Goal: Book appointment/travel/reservation

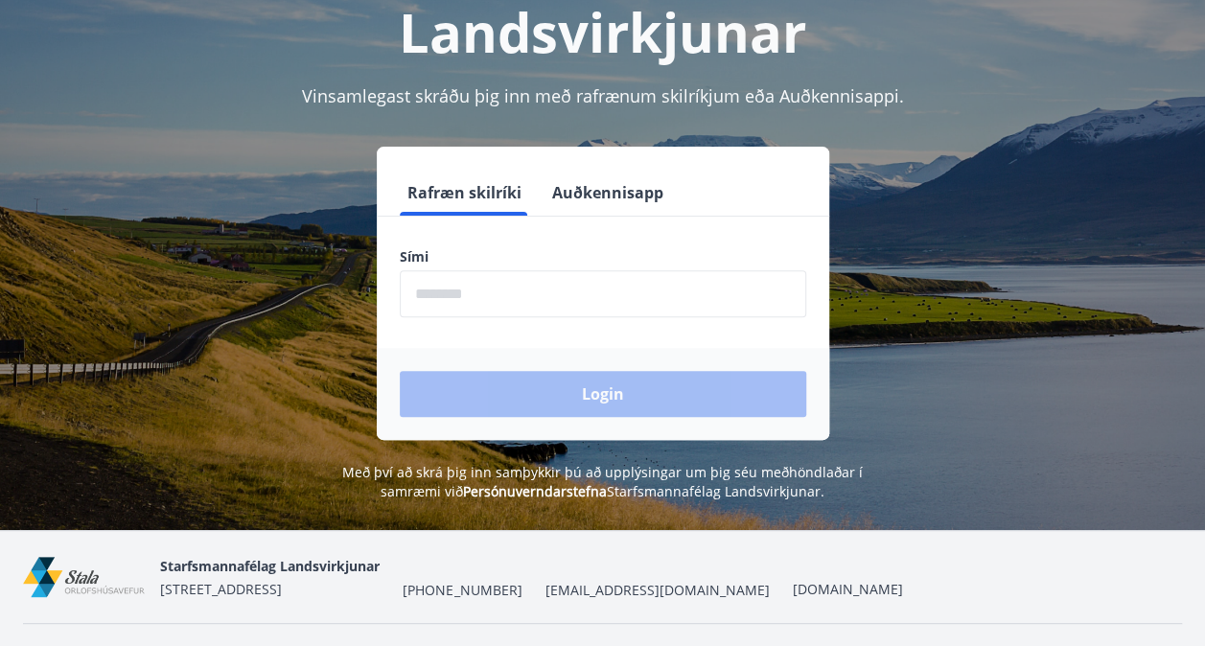
scroll to position [195, 0]
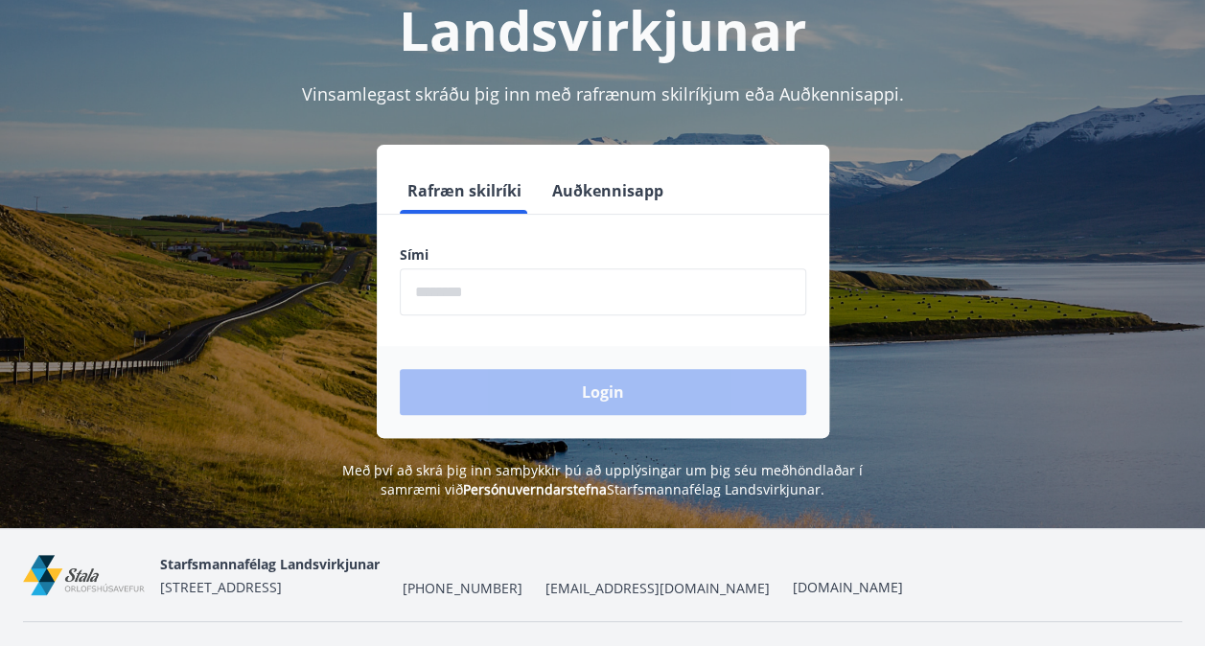
click at [458, 299] on input "phone" at bounding box center [603, 291] width 406 height 47
type input "********"
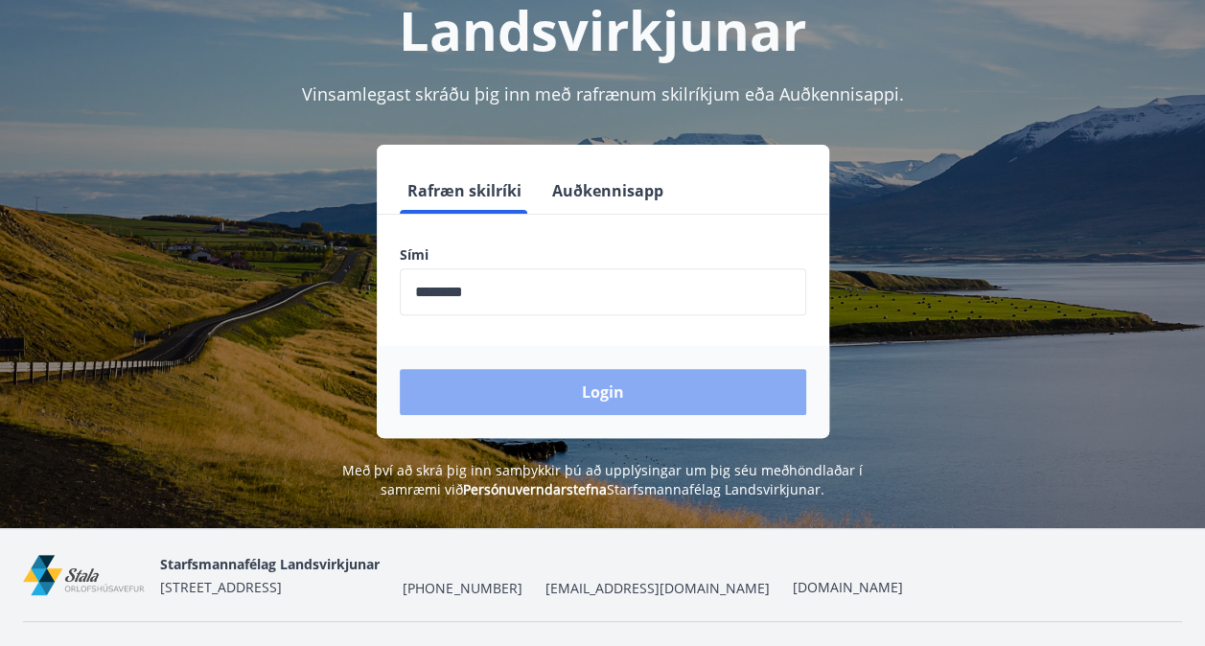
click at [511, 389] on button "Login" at bounding box center [603, 392] width 406 height 46
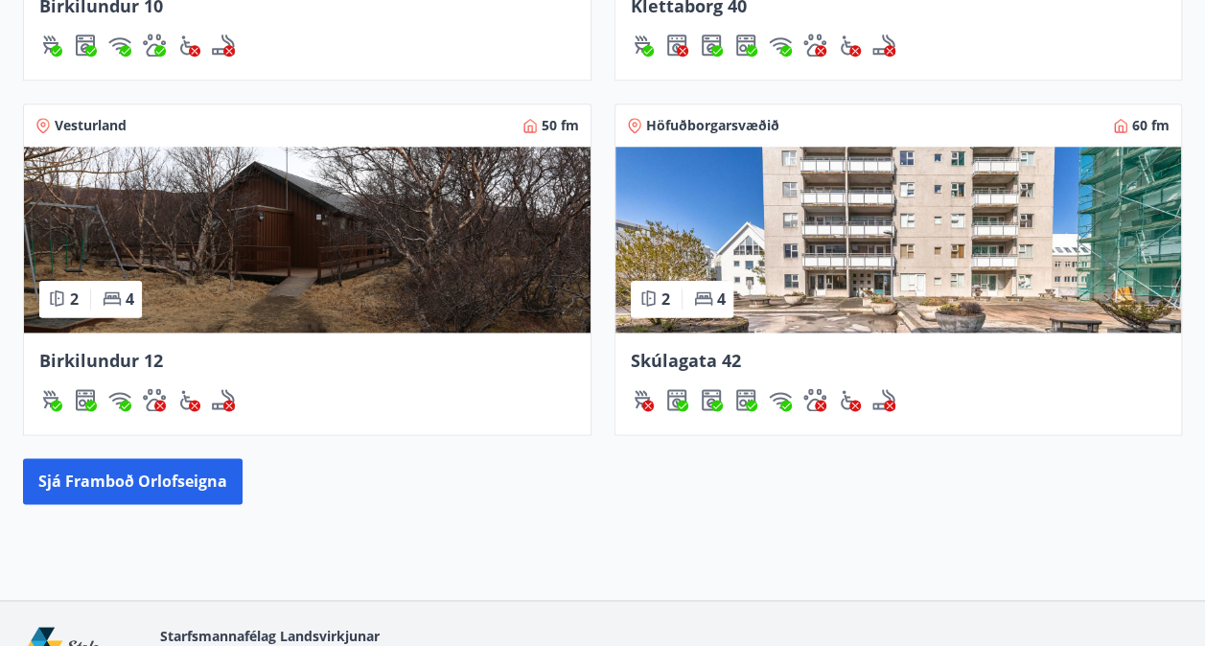
scroll to position [1173, 0]
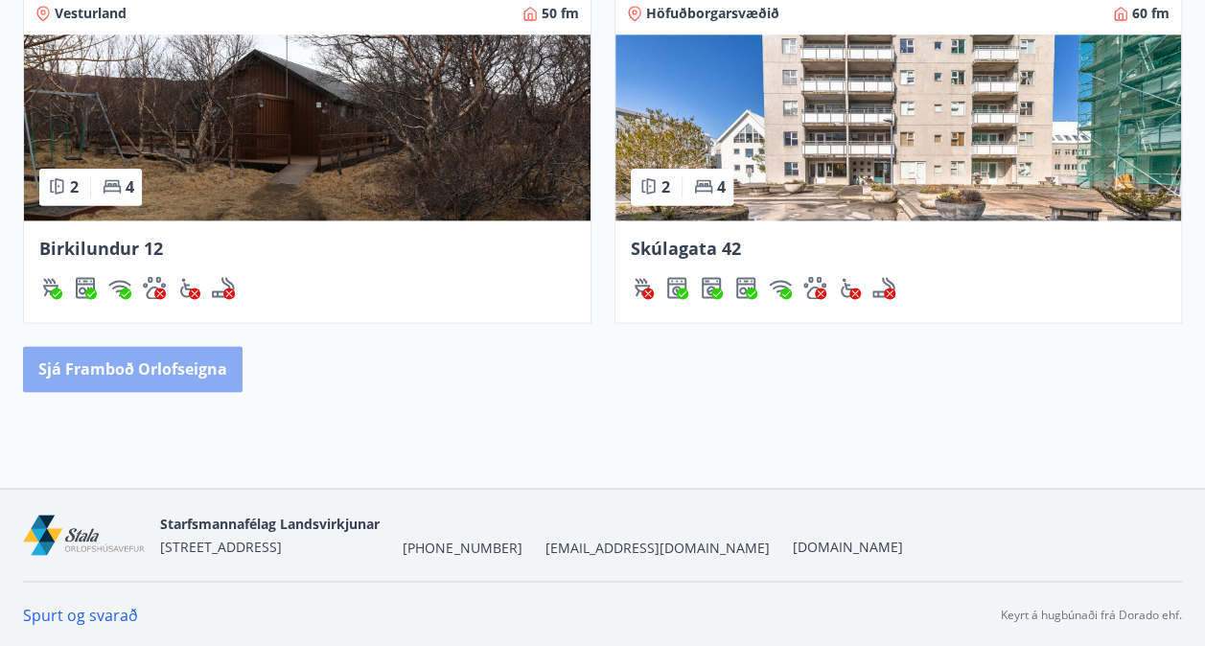
click at [194, 368] on button "Sjá framboð orlofseigna" at bounding box center [132, 369] width 219 height 46
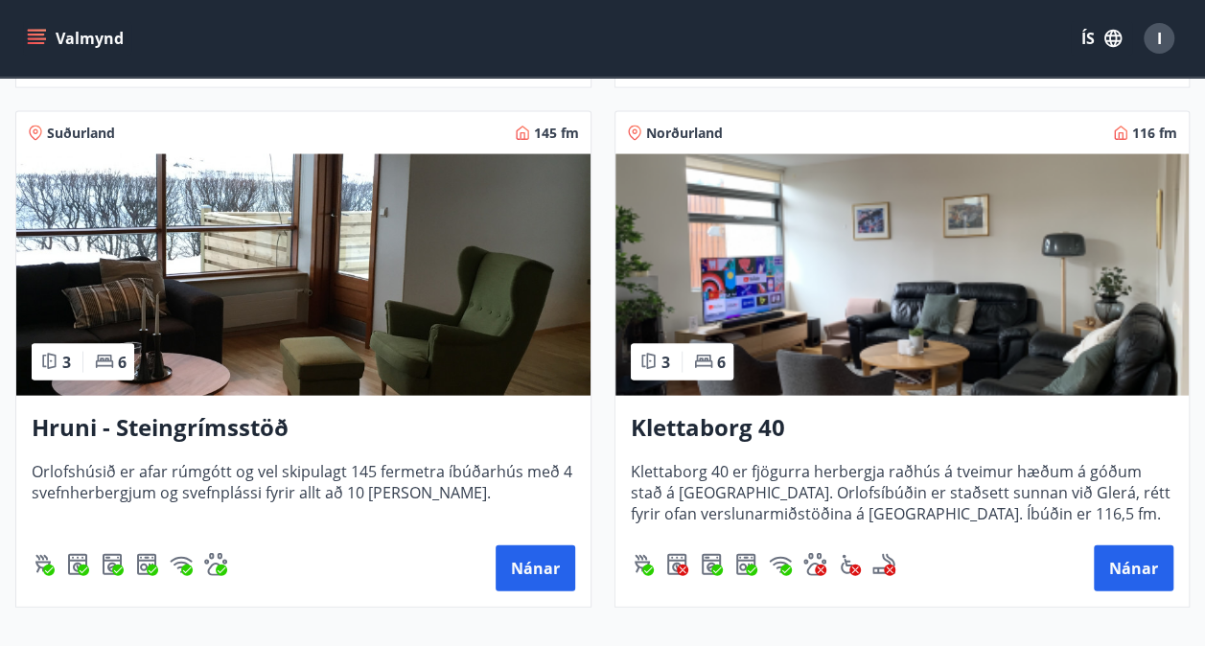
scroll to position [1904, 0]
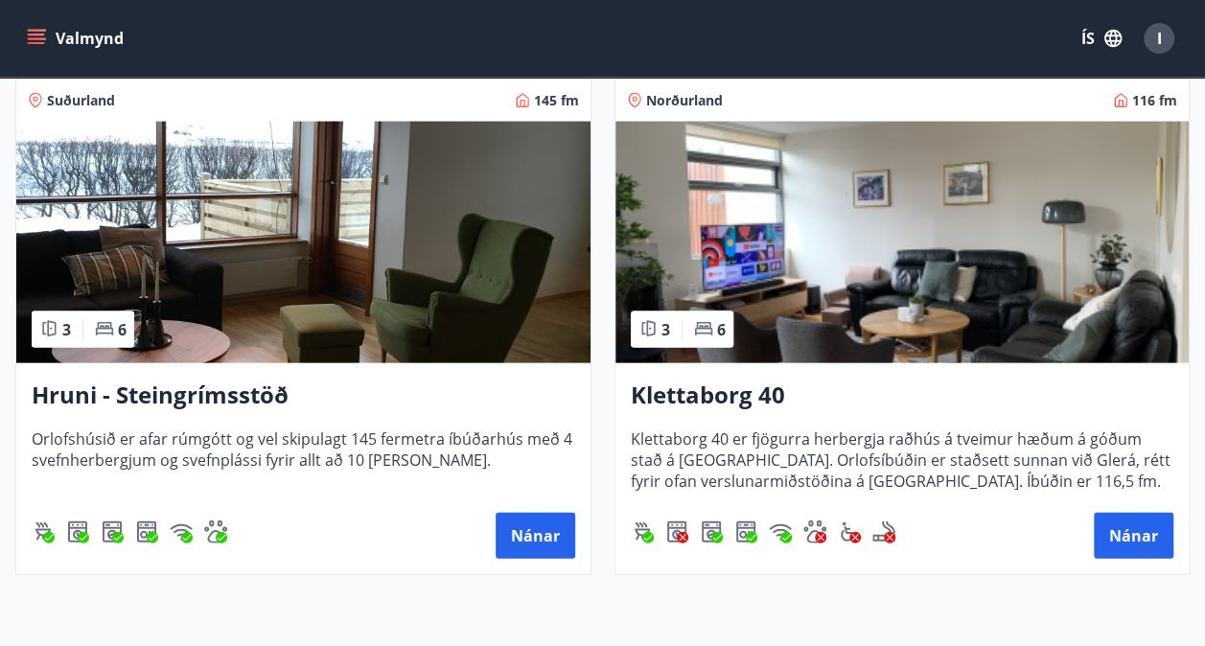
drag, startPoint x: 740, startPoint y: 387, endPoint x: 728, endPoint y: 399, distance: 16.3
click at [728, 399] on h3 "Klettaborg 40" at bounding box center [902, 396] width 543 height 34
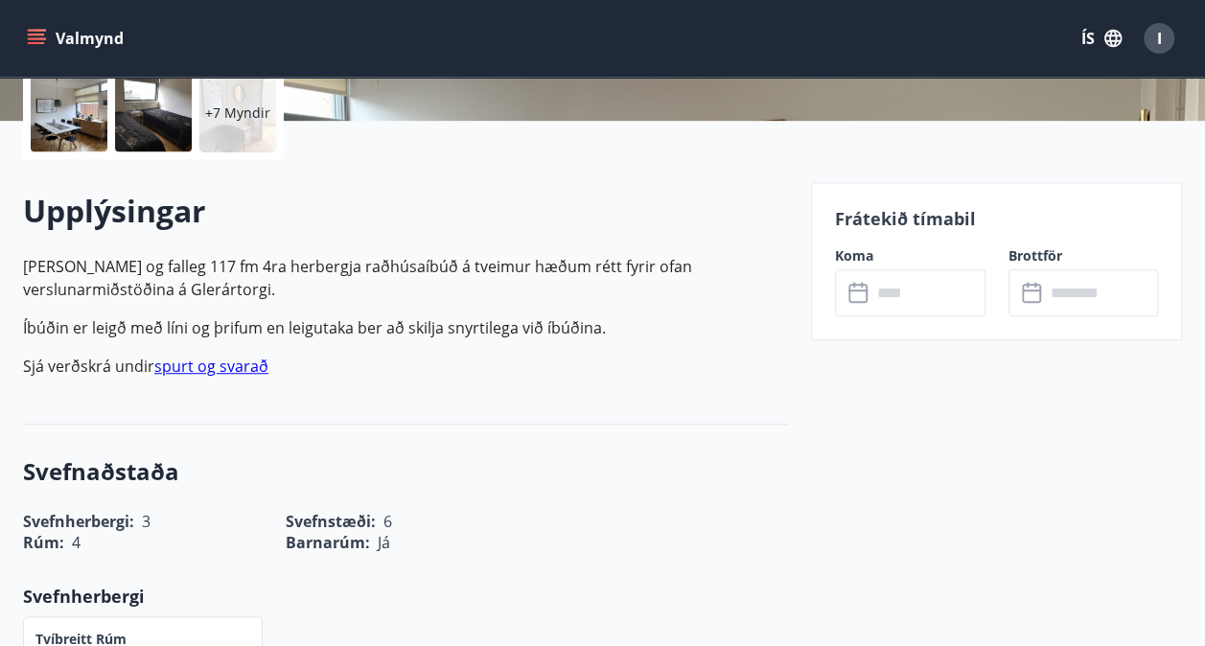
scroll to position [455, 0]
click at [873, 286] on input "text" at bounding box center [928, 291] width 114 height 47
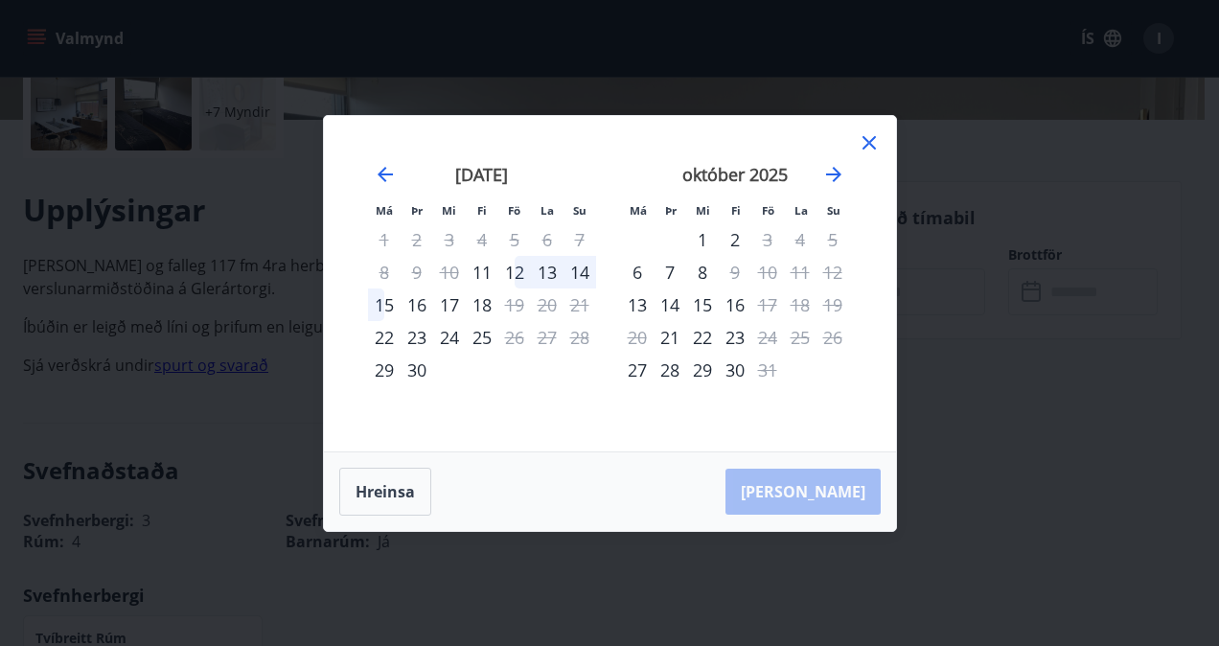
click at [771, 272] on div "10" at bounding box center [767, 272] width 33 height 33
click at [872, 143] on icon at bounding box center [869, 142] width 23 height 23
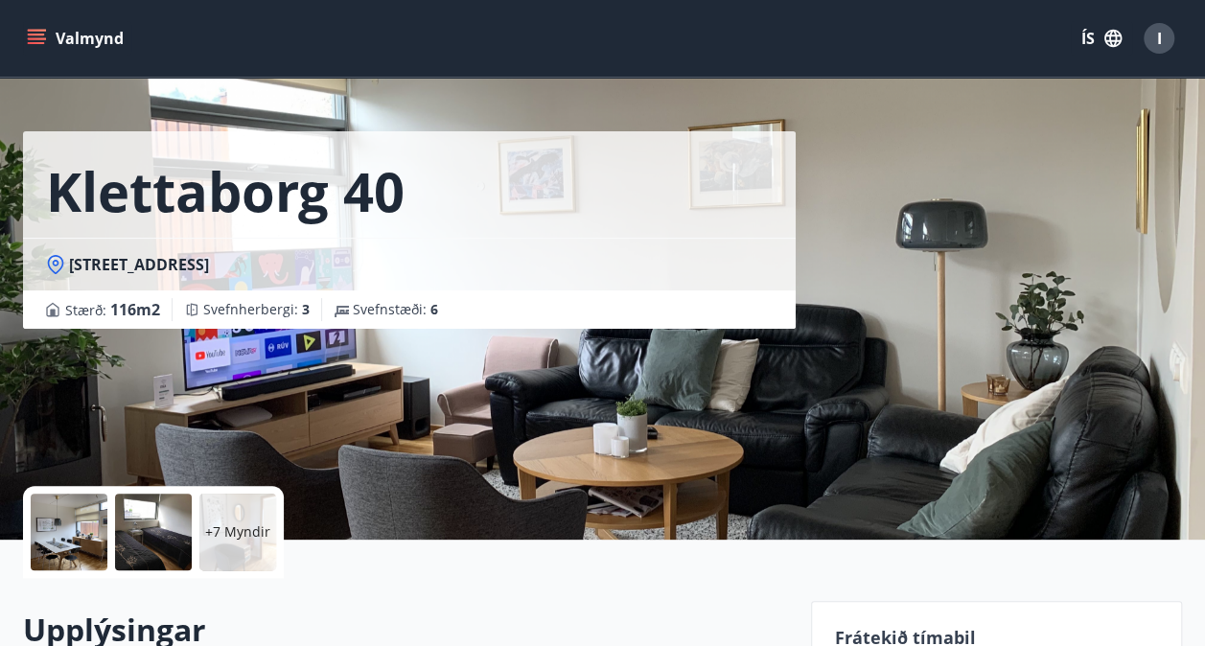
scroll to position [0, 0]
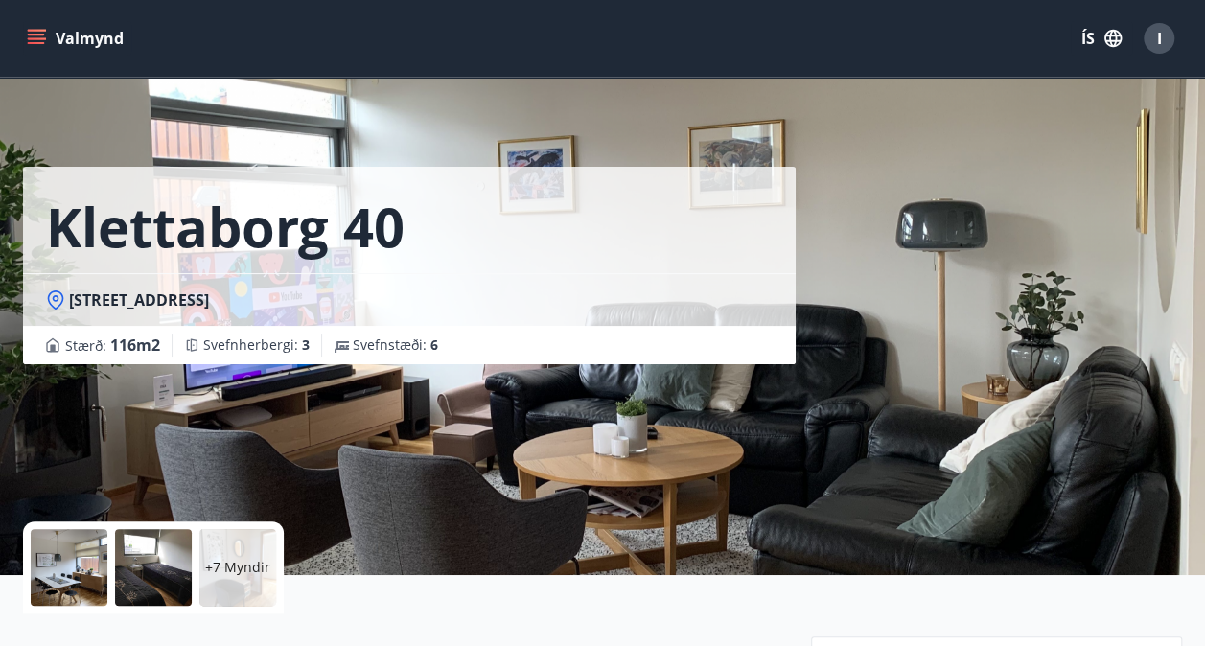
click at [43, 32] on icon "menu" at bounding box center [36, 38] width 19 height 19
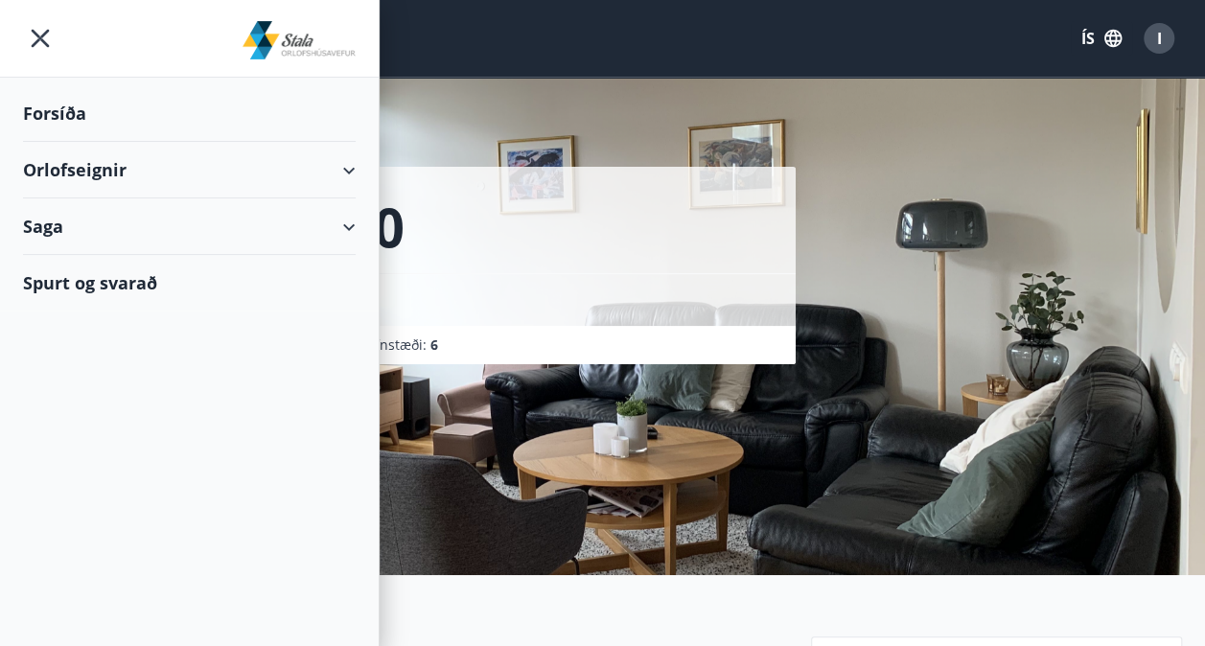
click at [228, 169] on div "Orlofseignir" at bounding box center [189, 170] width 333 height 57
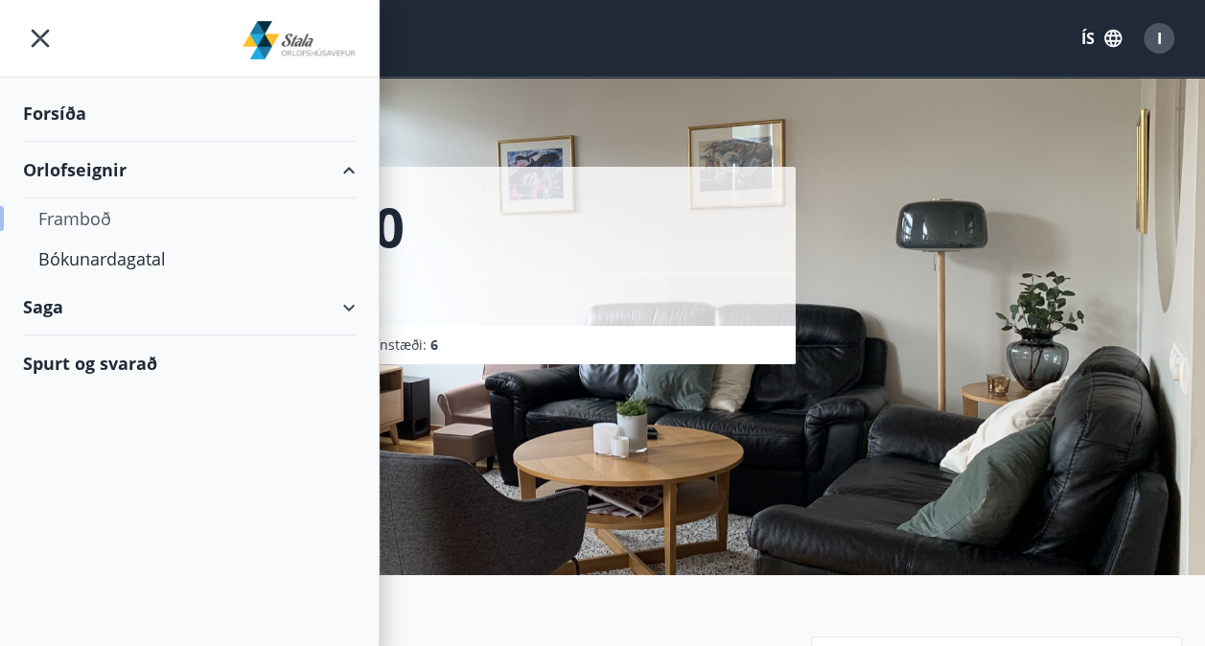
click at [109, 213] on div "Framboð" at bounding box center [189, 218] width 302 height 40
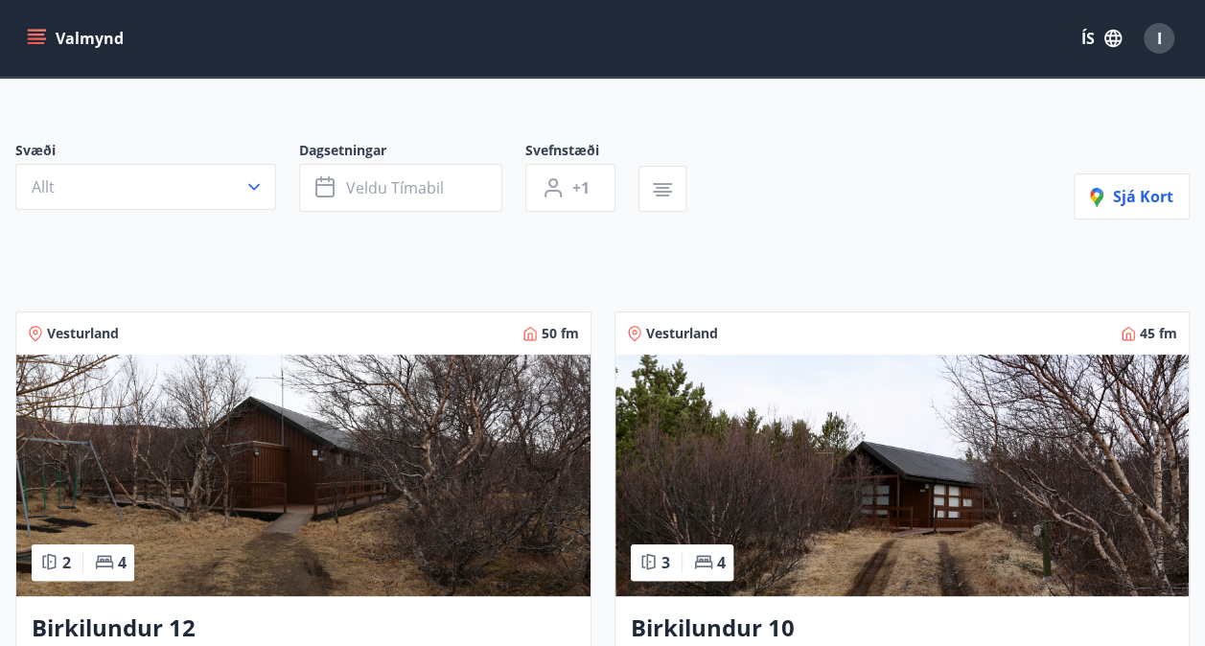
scroll to position [46, 0]
